Goal: Information Seeking & Learning: Learn about a topic

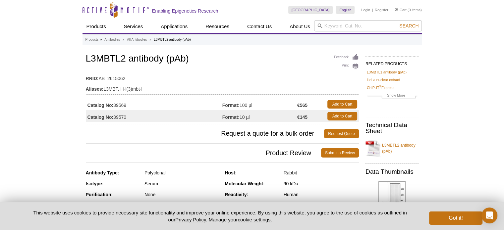
click at [123, 106] on td "Catalog No: 39569" at bounding box center [154, 104] width 137 height 12
click at [151, 105] on td "Catalog No: 39569" at bounding box center [154, 104] width 137 height 12
click at [112, 103] on strong "Catalog No:" at bounding box center [101, 105] width 26 height 6
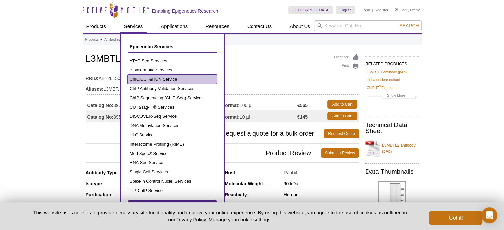
click at [151, 79] on link "ChIC/CUT&RUN Service" at bounding box center [173, 79] width 90 height 9
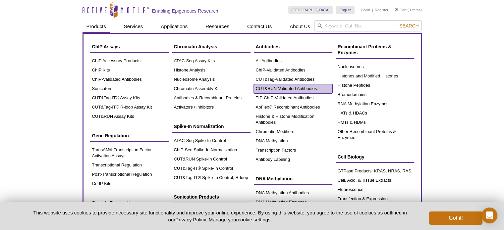
click at [277, 87] on link "CUT&RUN-Validated Antibodies" at bounding box center [293, 88] width 79 height 9
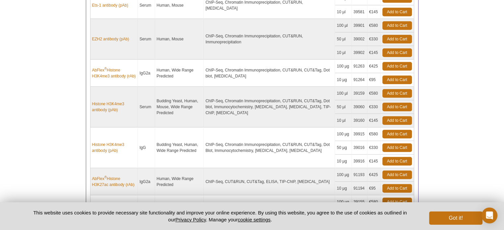
scroll to position [398, 0]
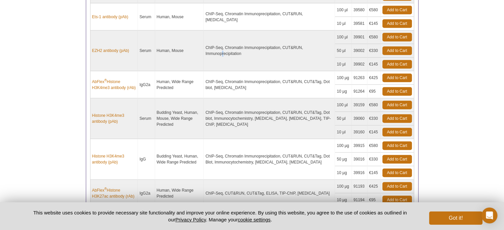
drag, startPoint x: 390, startPoint y: 37, endPoint x: 275, endPoint y: 41, distance: 114.8
click at [275, 41] on td "ChIP-Seq, Chromatin Immunoprecipitation, CUT&RUN, Immunoprecipitation" at bounding box center [269, 51] width 131 height 41
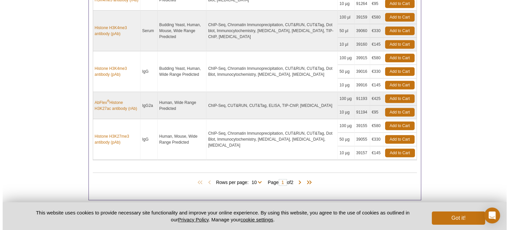
scroll to position [497, 0]
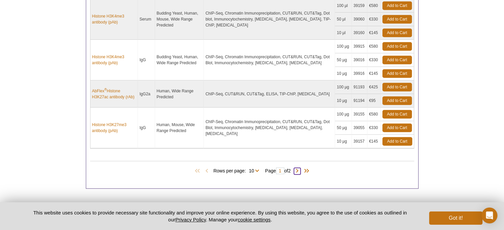
click at [301, 169] on span at bounding box center [297, 171] width 7 height 7
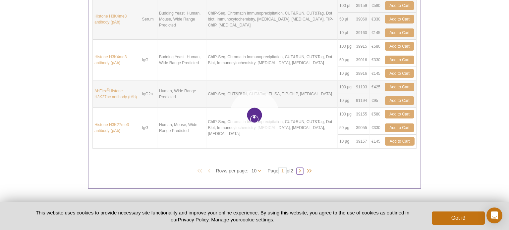
type input "2"
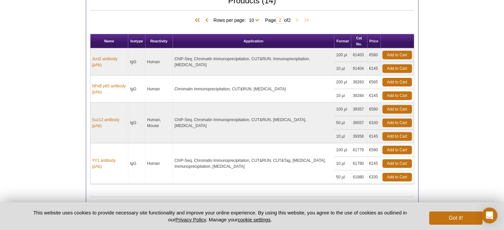
scroll to position [271, 0]
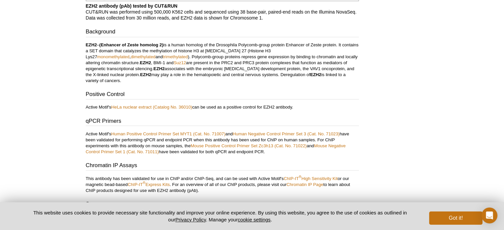
scroll to position [1127, 0]
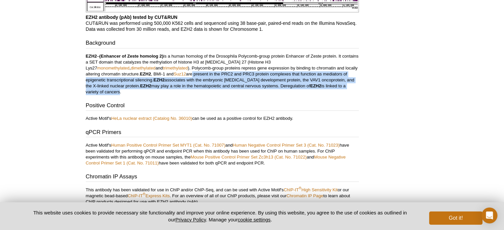
drag, startPoint x: 140, startPoint y: 75, endPoint x: 297, endPoint y: 89, distance: 158.1
click at [297, 89] on div "Background EZH2 – (Enhancer of Zeste homolog 2) is a human homolog of the Droso…" at bounding box center [222, 102] width 273 height 127
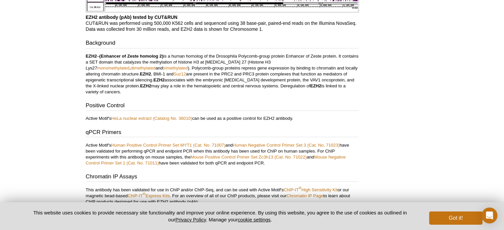
click at [263, 93] on div "Background EZH2 – (Enhancer of Zeste homolog 2) is a human homolog of the Droso…" at bounding box center [222, 102] width 273 height 127
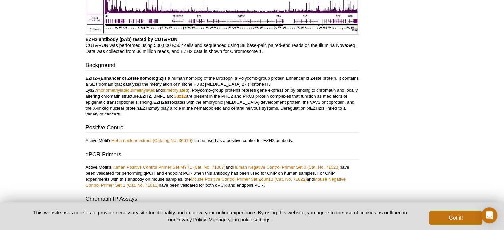
scroll to position [1094, 0]
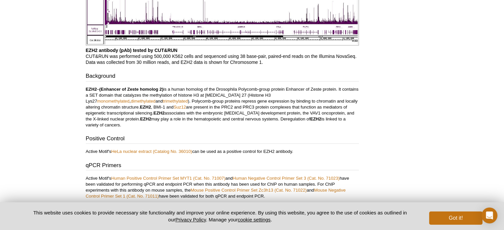
click at [149, 95] on p "EZH2 – (Enhancer of Zeste homolog 2) is a human homolog of the Drosophila Polyc…" at bounding box center [222, 108] width 273 height 42
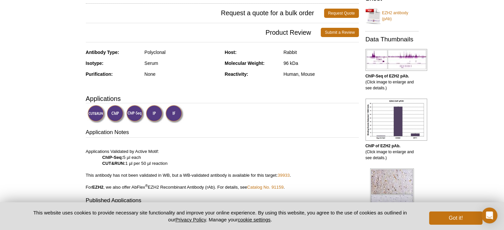
scroll to position [0, 0]
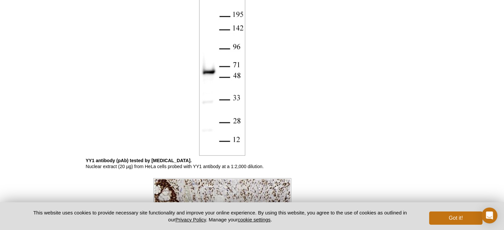
scroll to position [817, 0]
